Goal: Information Seeking & Learning: Understand process/instructions

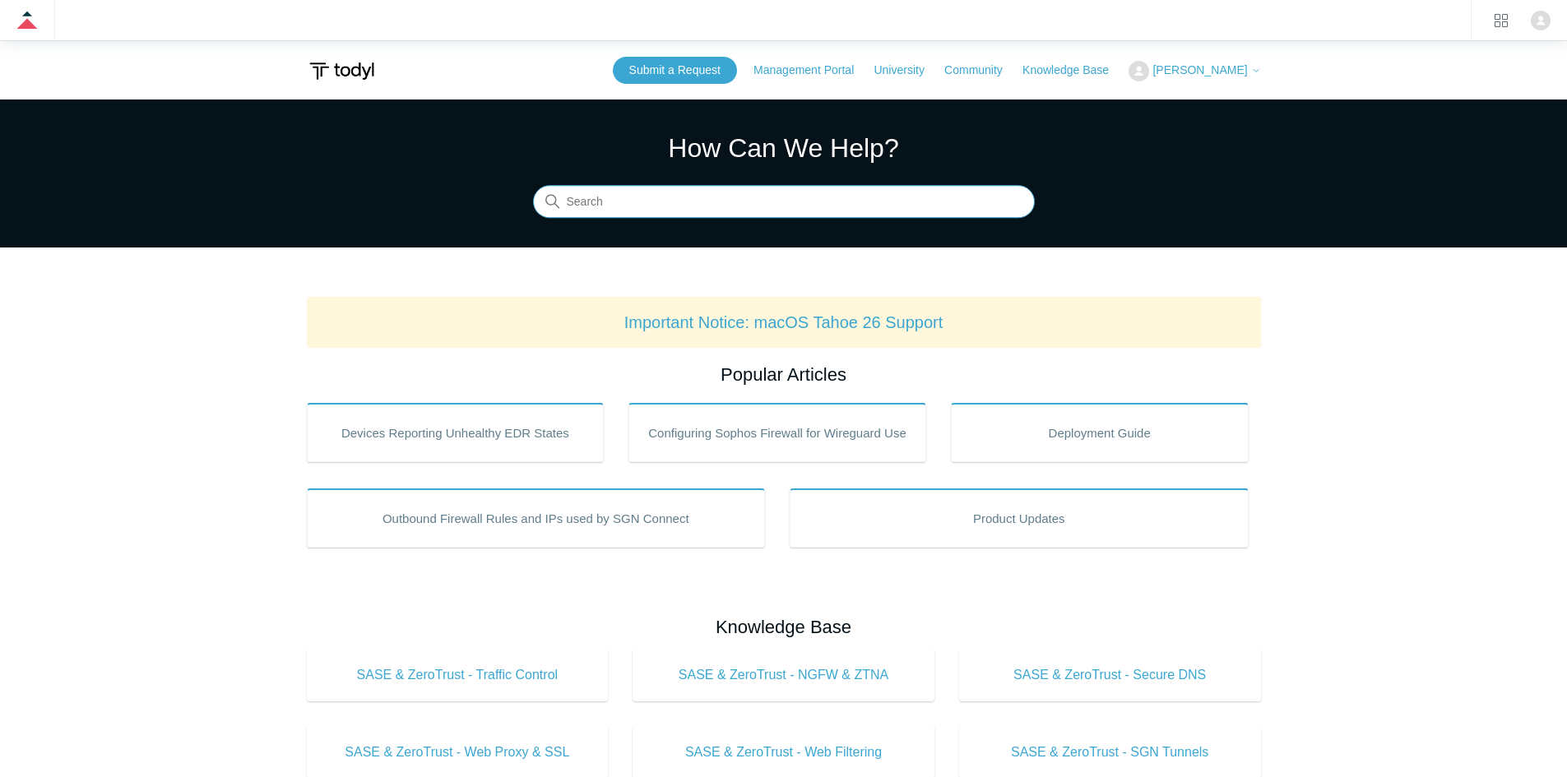
click at [766, 210] on input "Search" at bounding box center [784, 202] width 502 height 33
type input "sso"
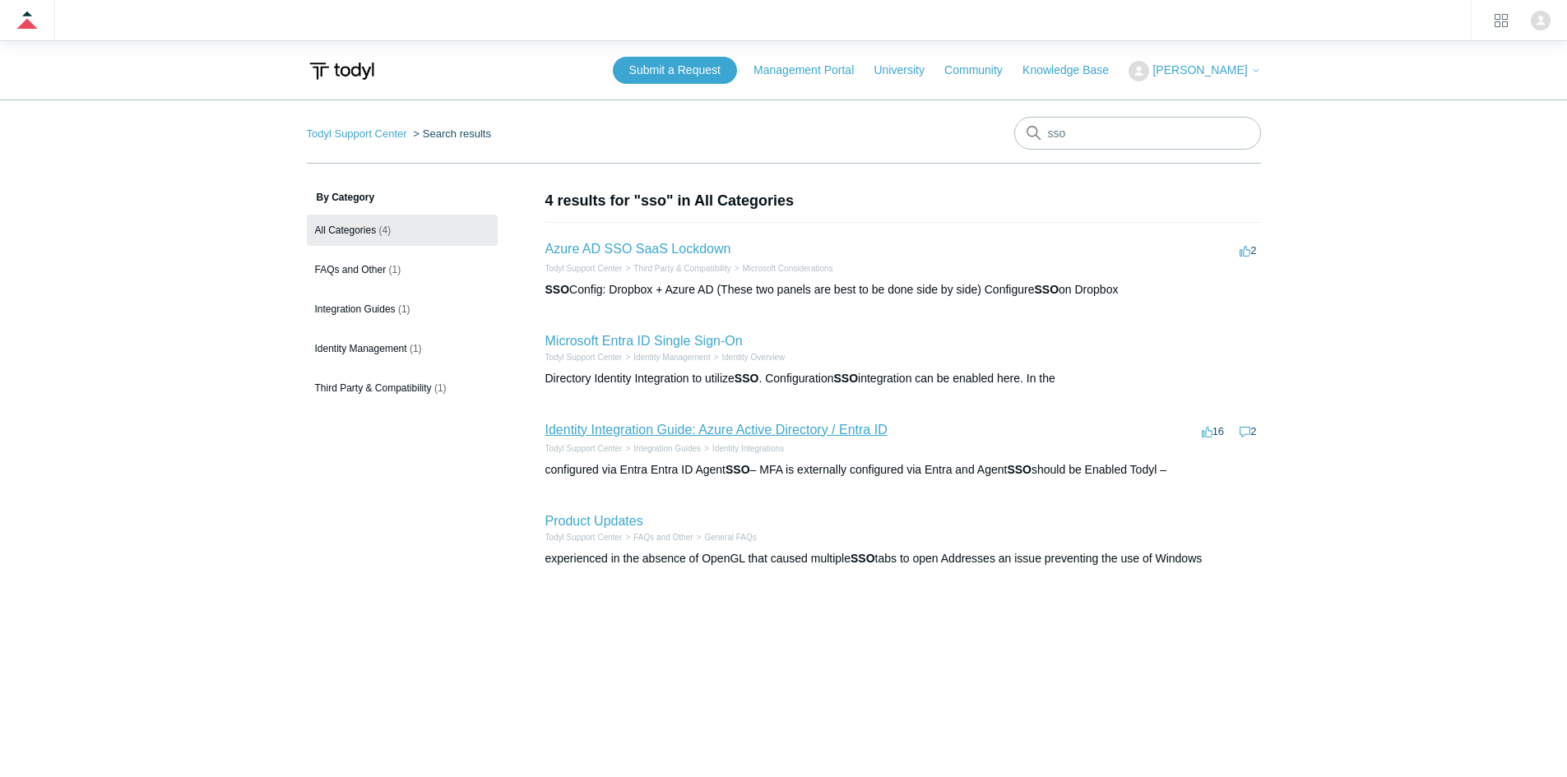
click at [755, 429] on link "Identity Integration Guide: Azure Active Directory / Entra ID" at bounding box center [716, 430] width 342 height 14
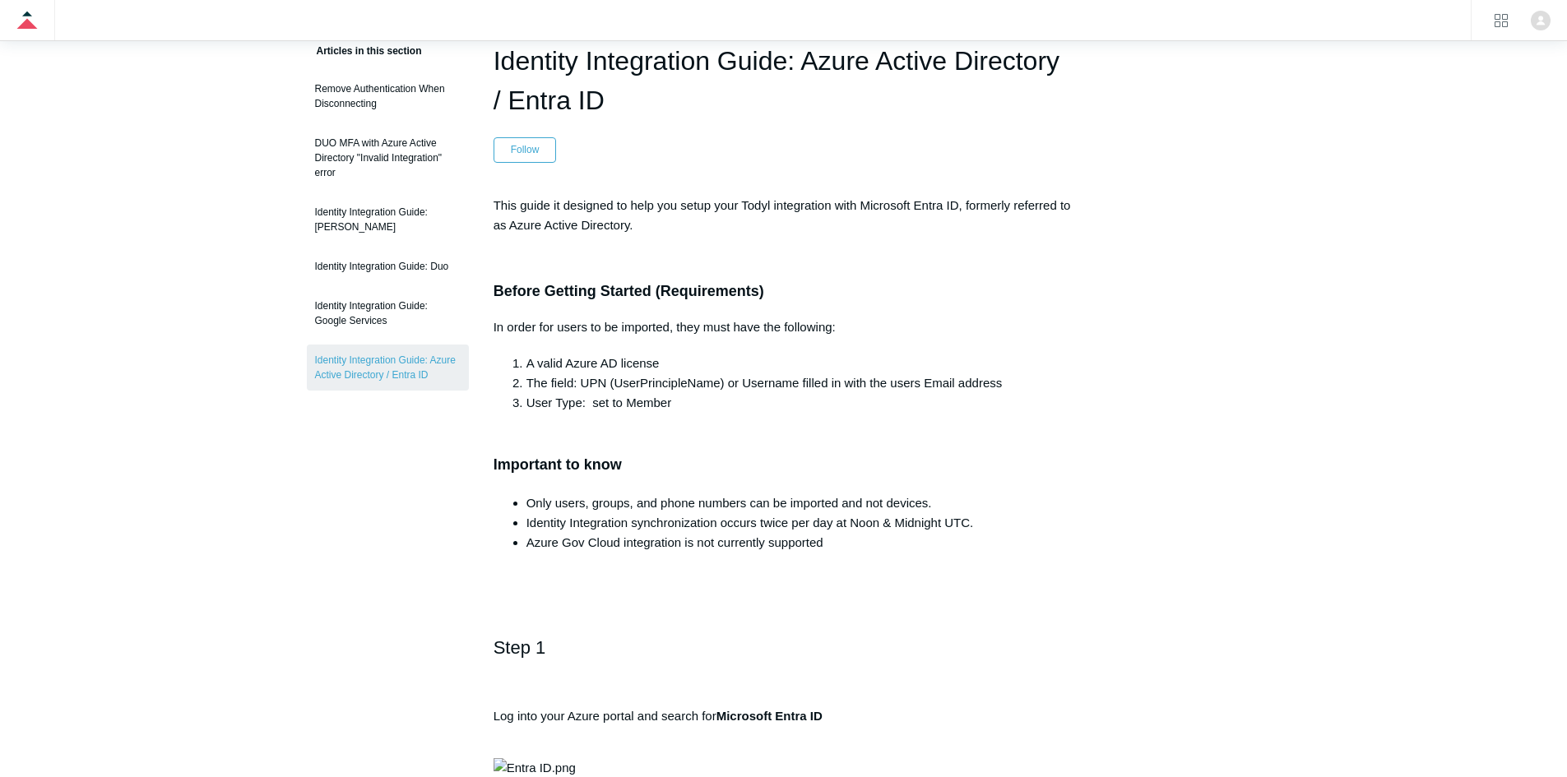
scroll to position [165, 0]
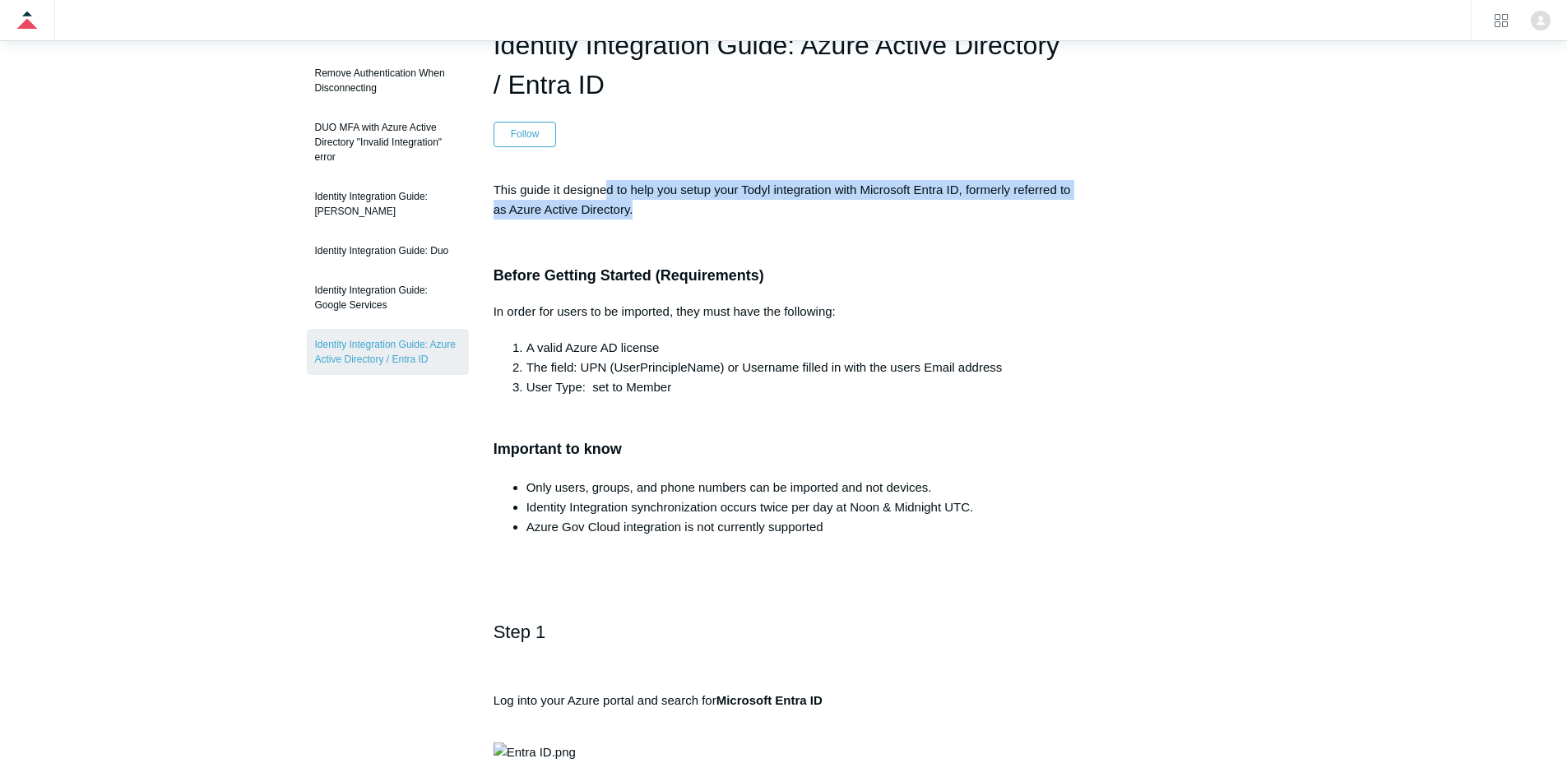
drag, startPoint x: 819, startPoint y: 214, endPoint x: 596, endPoint y: 196, distance: 223.7
click at [599, 196] on p "This guide it designed to help you setup your Todyl integration with Microsoft …" at bounding box center [784, 199] width 581 height 39
click at [596, 196] on p "This guide it designed to help you setup your Todyl integration with Microsoft …" at bounding box center [784, 199] width 581 height 39
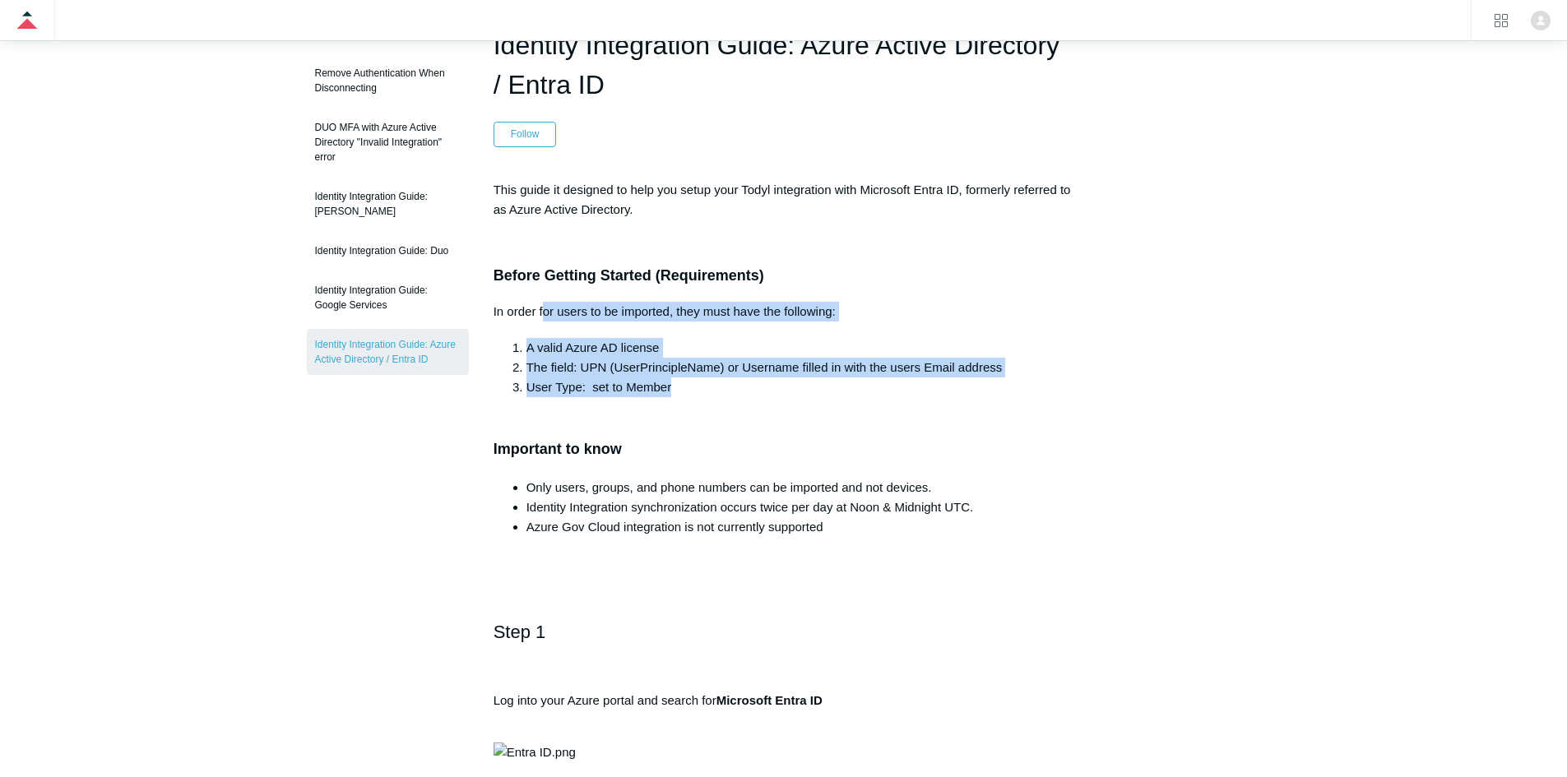
drag, startPoint x: 542, startPoint y: 292, endPoint x: 695, endPoint y: 390, distance: 181.6
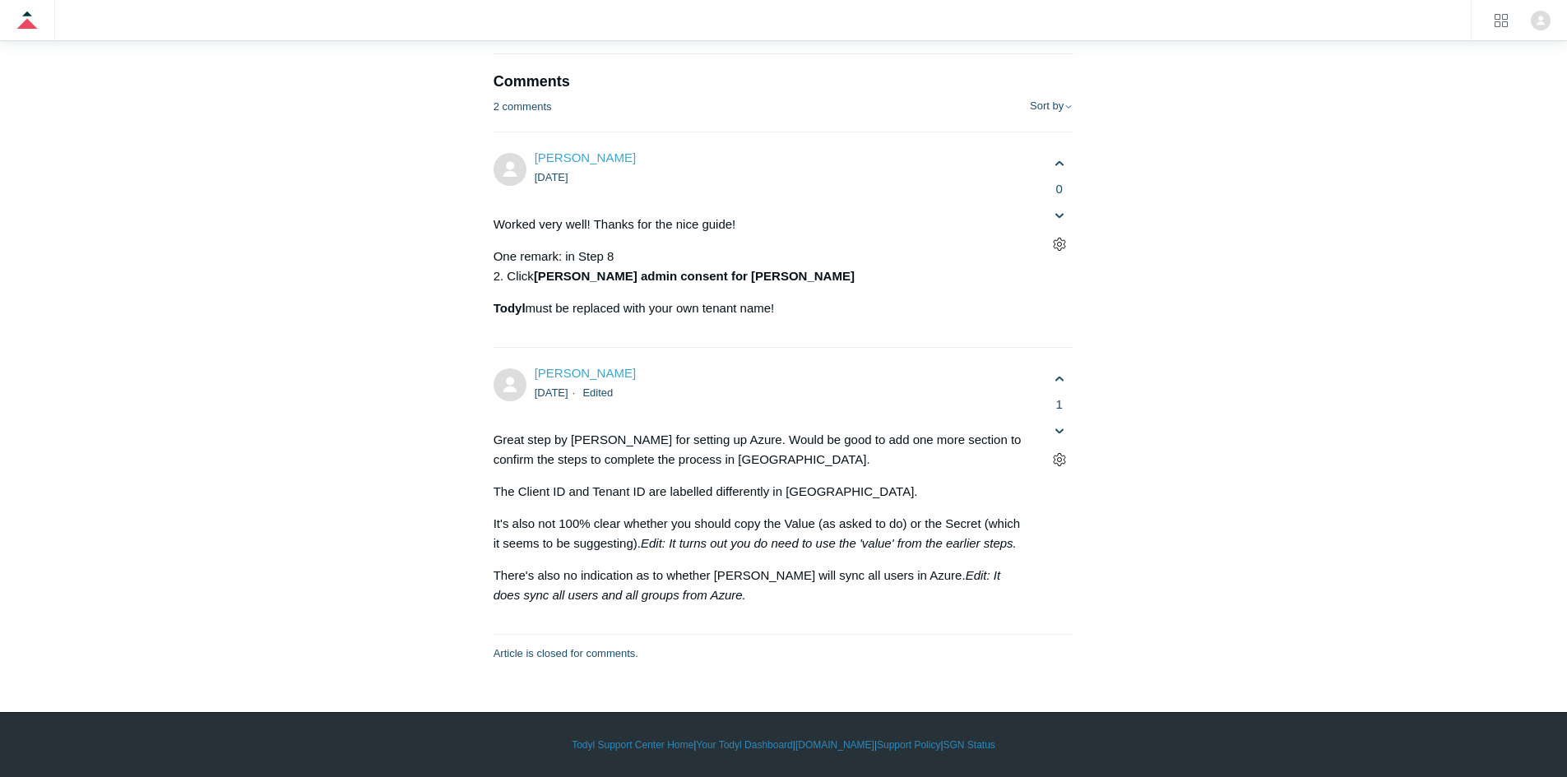
scroll to position [10364, 0]
